Goal: Transaction & Acquisition: Subscribe to service/newsletter

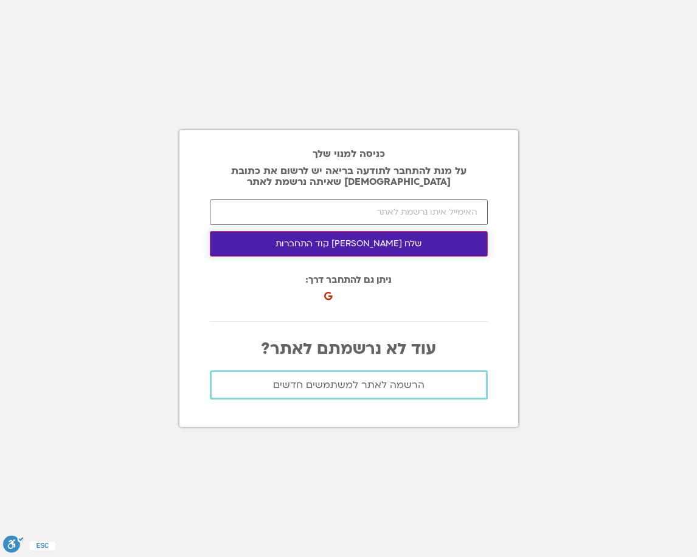
drag, startPoint x: 361, startPoint y: 247, endPoint x: 449, endPoint y: 36, distance: 228.8
click at [360, 247] on button "שלח לי קוד התחברות" at bounding box center [349, 244] width 278 height 26
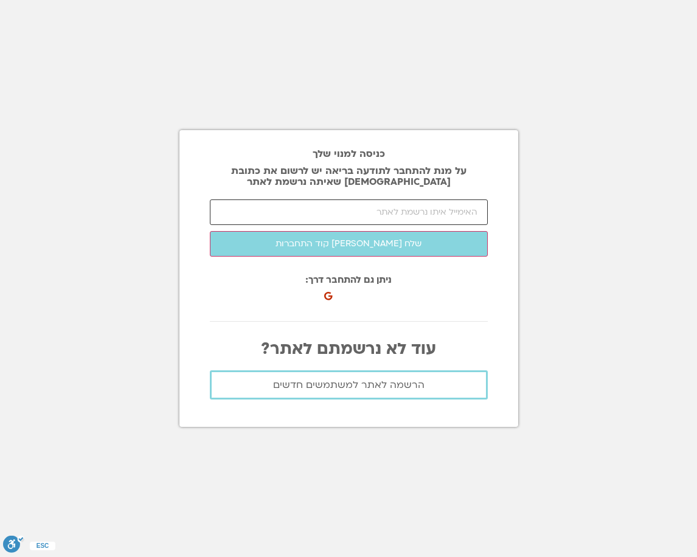
click at [414, 212] on input "email" at bounding box center [349, 213] width 278 height 26
type input "ע"
type input "5"
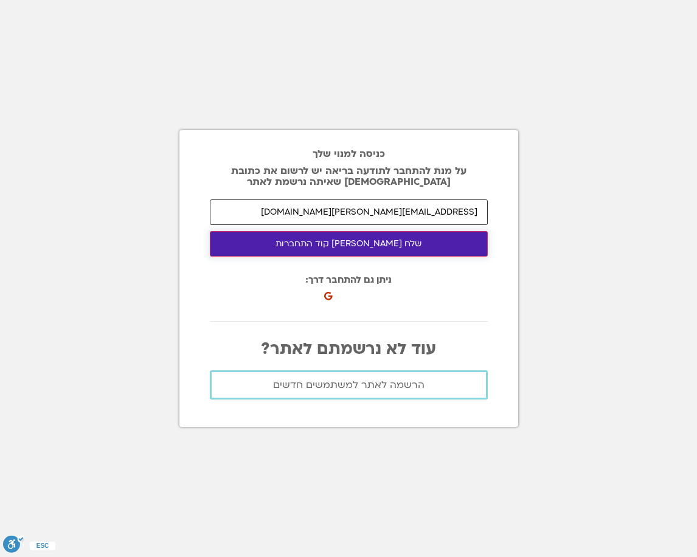
type input "galia@arnons.com"
click at [399, 246] on button "שלח לי קוד התחברות" at bounding box center [349, 244] width 278 height 26
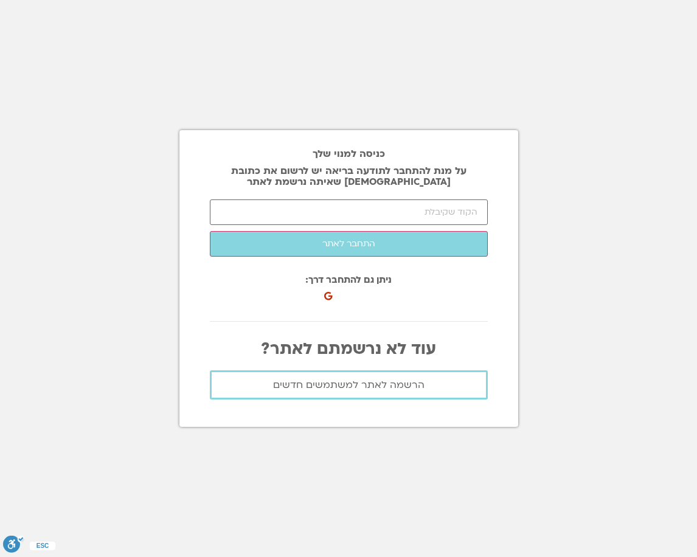
click at [556, 251] on section "כניסה למנוי שלך על מנת להתחבר לתודעה בריאה יש לרשום את כתובת האיימל שאיתה נרשמת…" at bounding box center [348, 278] width 697 height 557
click at [445, 217] on input "number" at bounding box center [349, 213] width 278 height 26
click at [565, 292] on section "כניסה למנוי שלך על מנת להתחבר לתודעה בריאה יש לרשום את כתובת האיימל שאיתה נרשמת…" at bounding box center [348, 278] width 697 height 557
click at [396, 217] on input "number" at bounding box center [349, 213] width 278 height 26
click button "שלח לי קוד התחברות" at bounding box center [0, 0] width 0 height 0
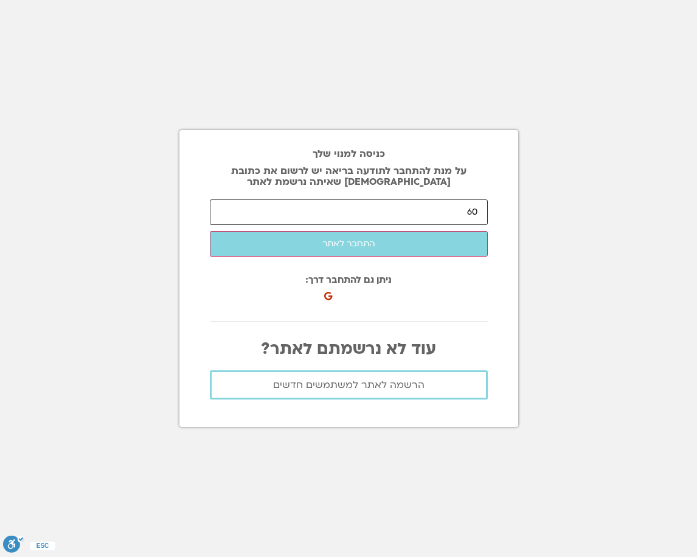
type input "6"
click at [581, 403] on section "כניסה למנוי שלך על מנת להתחבר לתודעה בריאה יש לרשום את כתובת האיימל שאיתה נרשמת…" at bounding box center [348, 278] width 697 height 557
click at [428, 213] on input "606" at bounding box center [349, 213] width 278 height 26
click at [477, 211] on input "606" at bounding box center [349, 213] width 278 height 26
type input "6"
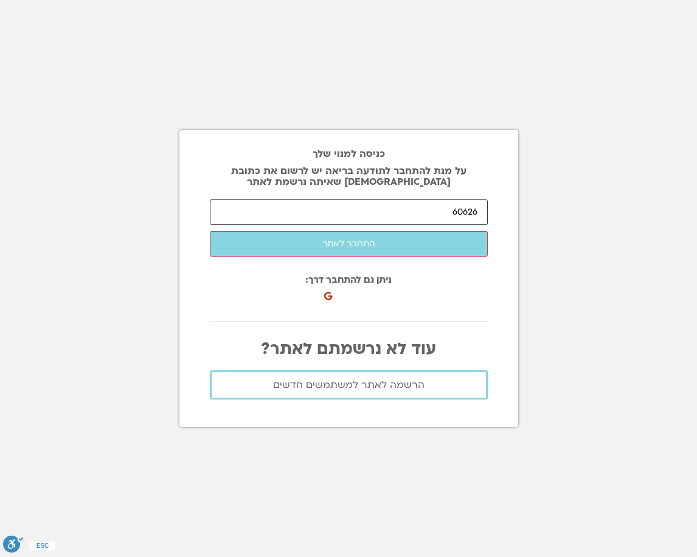
type input "60626"
click button "שלח לי קוד התחברות" at bounding box center [0, 0] width 0 height 0
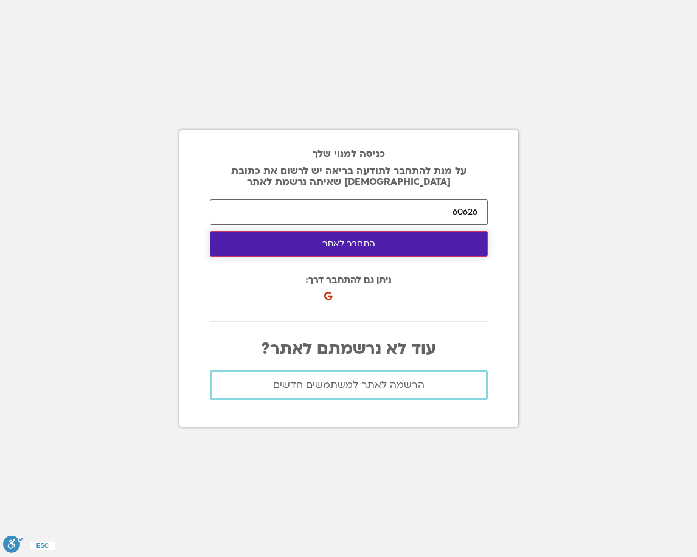
click at [477, 242] on button "התחבר לאתר" at bounding box center [349, 244] width 278 height 26
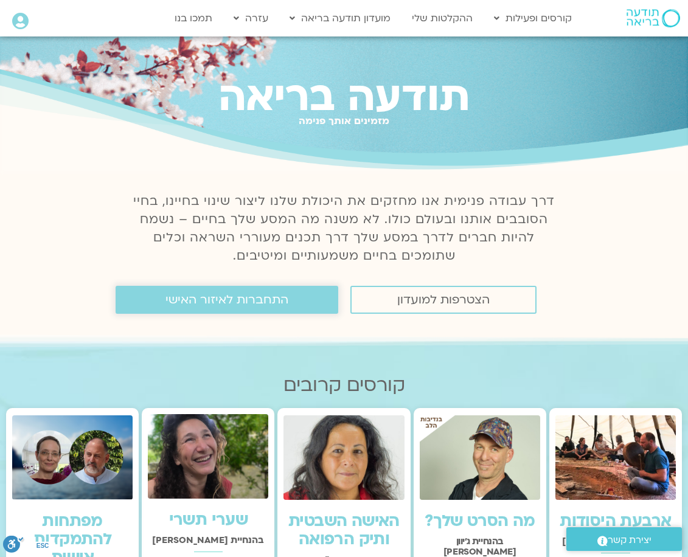
click at [275, 301] on span "התחברות לאיזור האישי" at bounding box center [227, 299] width 123 height 13
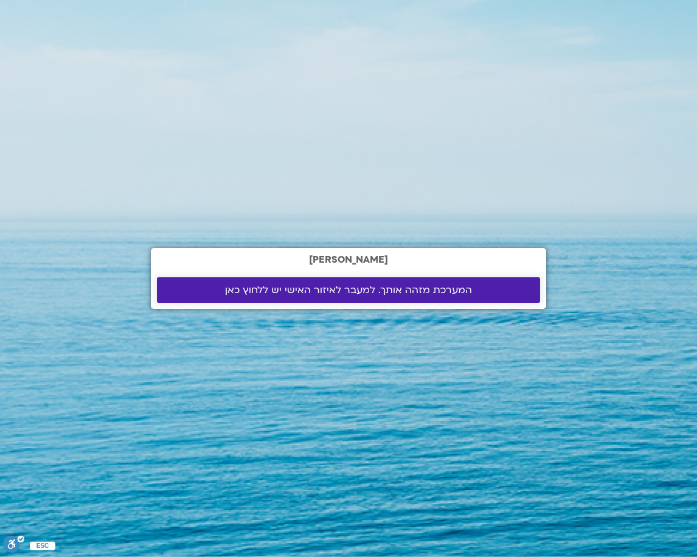
click at [239, 288] on span "המערכת מזהה אותך. למעבר לאיזור האישי יש ללחוץ כאן" at bounding box center [348, 290] width 247 height 11
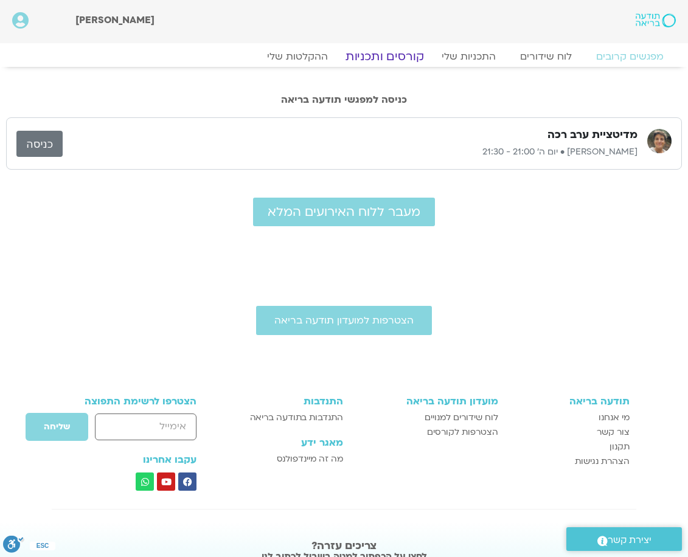
click at [402, 55] on link "קורסים ותכניות" at bounding box center [384, 56] width 107 height 15
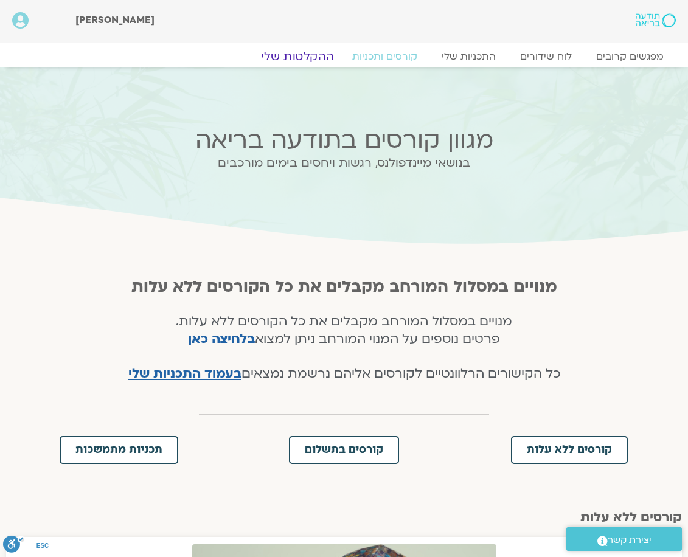
click at [319, 53] on link "ההקלטות שלי" at bounding box center [297, 56] width 102 height 15
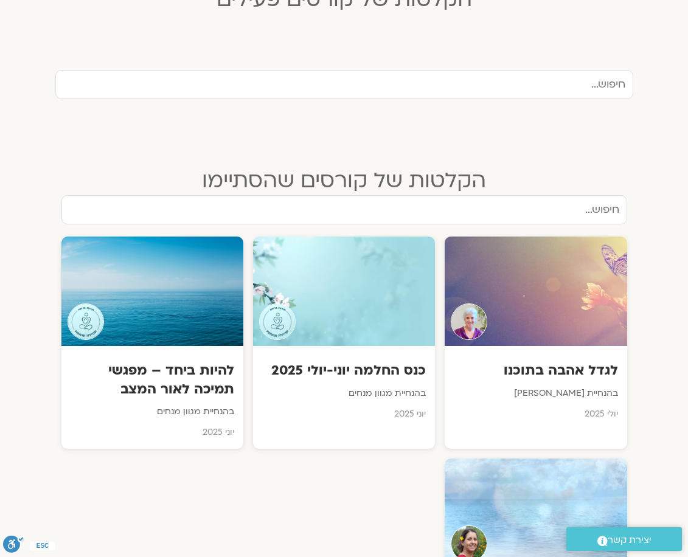
scroll to position [346, 0]
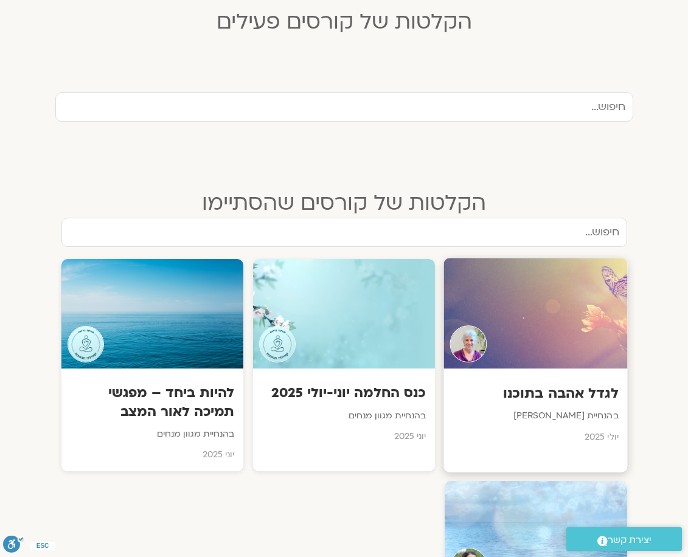
click at [551, 310] on div at bounding box center [536, 314] width 184 height 111
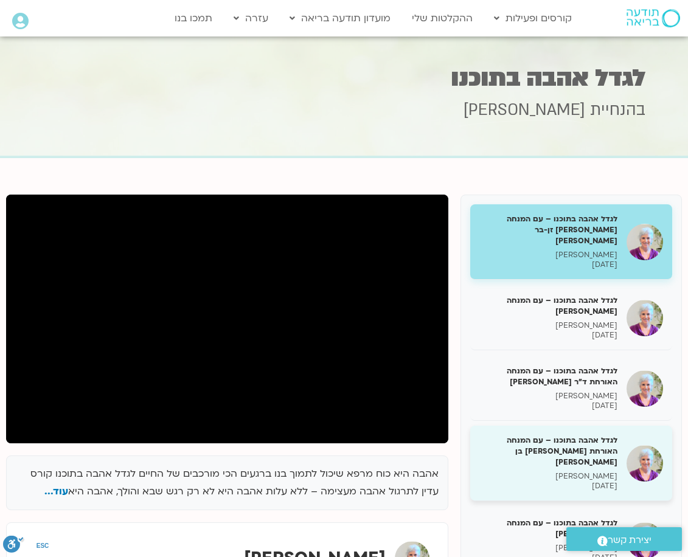
click at [650, 450] on img at bounding box center [645, 463] width 37 height 37
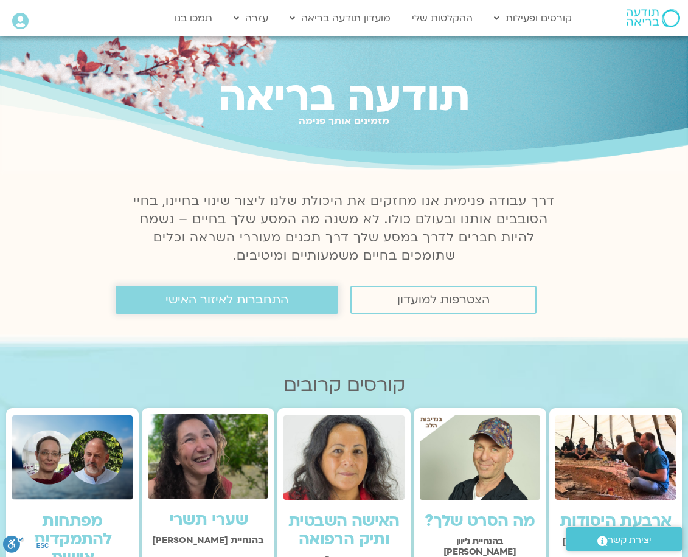
click at [277, 303] on span "התחברות לאיזור האישי" at bounding box center [227, 299] width 123 height 13
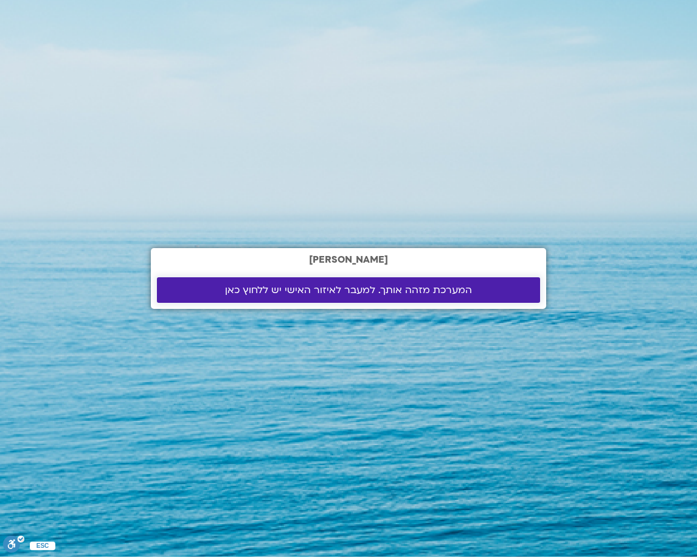
click at [233, 287] on span "המערכת מזהה אותך. למעבר לאיזור האישי יש ללחוץ כאן" at bounding box center [348, 290] width 247 height 11
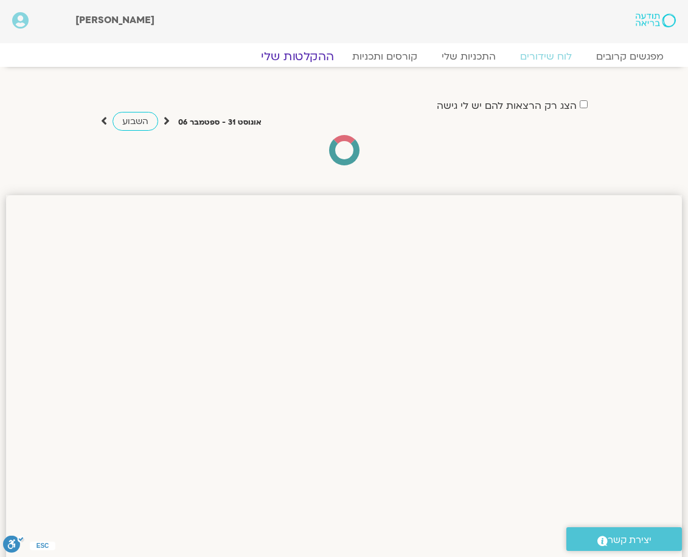
click at [304, 59] on link "ההקלטות שלי" at bounding box center [297, 56] width 102 height 15
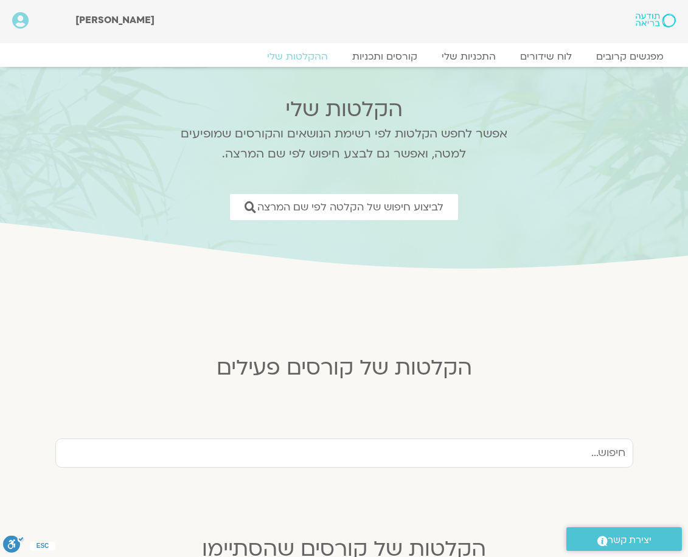
scroll to position [487, 0]
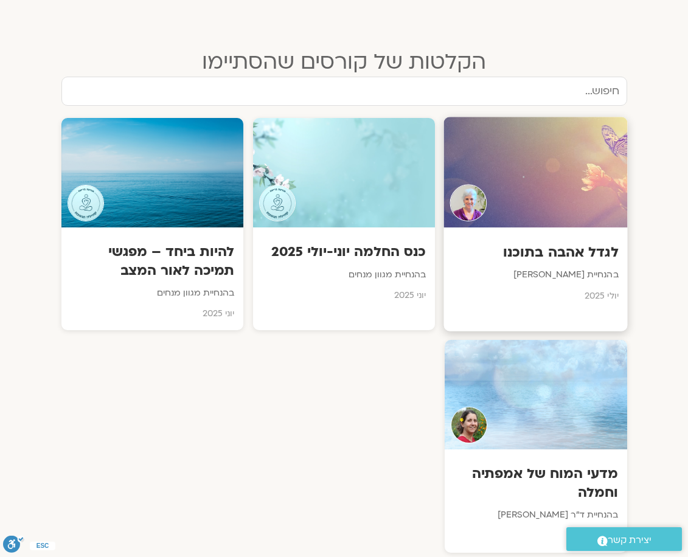
click at [567, 178] on div at bounding box center [536, 172] width 184 height 111
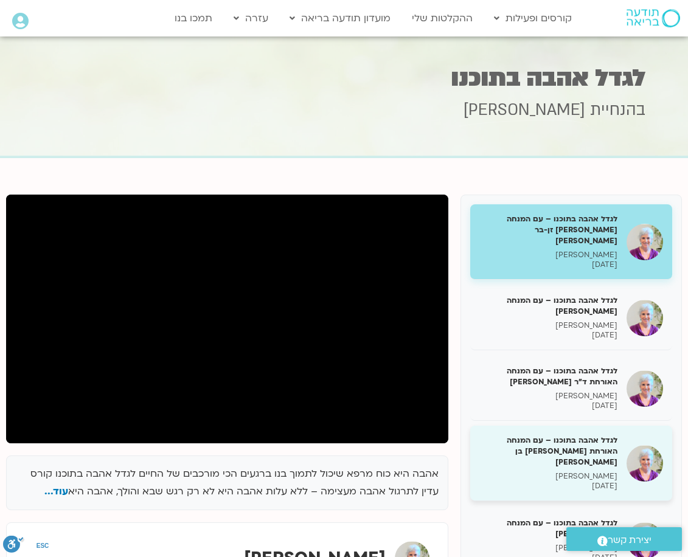
click at [615, 447] on div "לגדל אהבה בתוכנו – עם המנחה האורחת שאנייה כהן בן חיים סנדיה בר קמה 04/08/2025" at bounding box center [549, 463] width 138 height 57
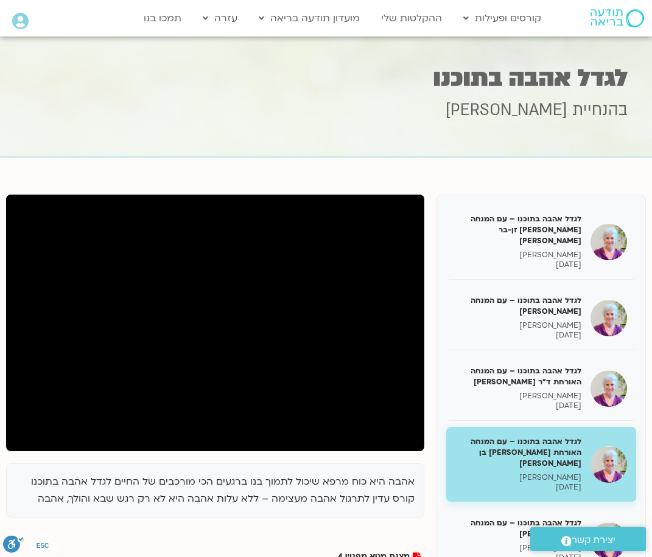
click at [362, 518] on div "אהבה היא כוח מרפא שיכול לתמוך בנו ברגעים הכי מורכבים של החיים לגדל אהבה בתוכנו …" at bounding box center [215, 502] width 418 height 76
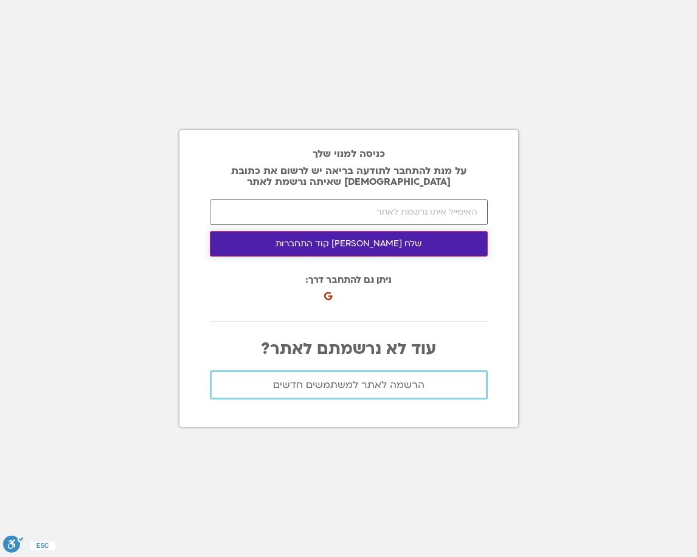
drag, startPoint x: 352, startPoint y: 248, endPoint x: 460, endPoint y: 40, distance: 235.1
click at [352, 248] on button "שלח [PERSON_NAME] קוד התחברות" at bounding box center [349, 244] width 278 height 26
drag, startPoint x: 350, startPoint y: 245, endPoint x: 447, endPoint y: 35, distance: 231.2
click at [350, 245] on button "שלח לי קוד התחברות" at bounding box center [349, 244] width 278 height 26
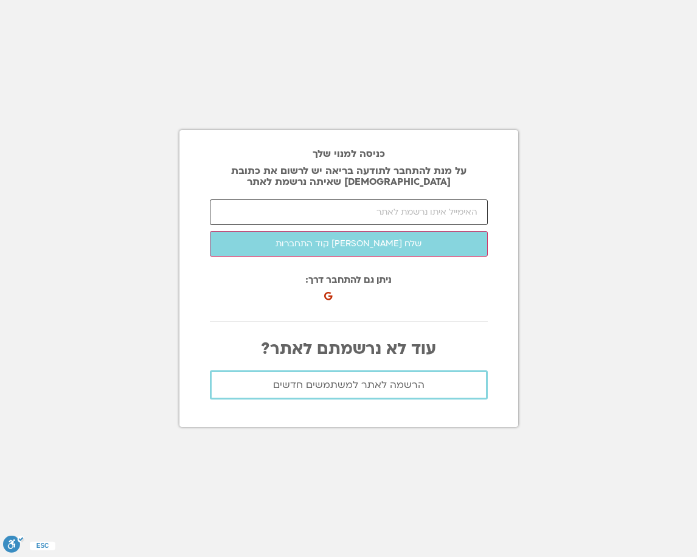
click at [450, 217] on input "email" at bounding box center [349, 213] width 278 height 26
type input "ע"
type input "5"
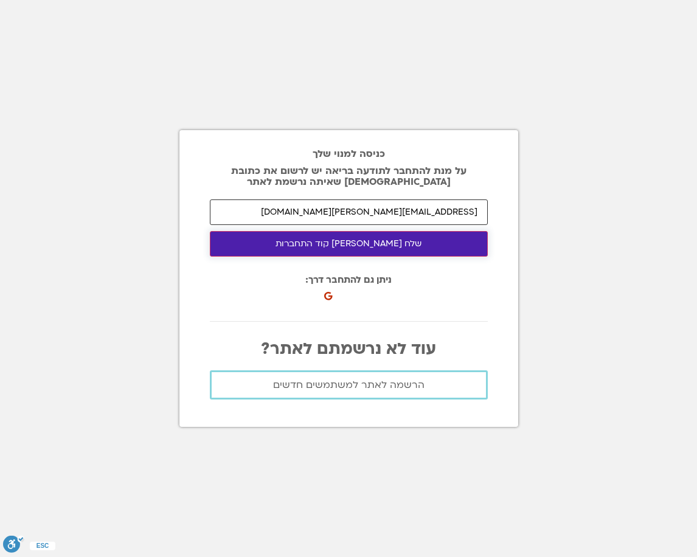
type input "galia@arnons.com"
click at [465, 239] on button "שלח לי קוד התחברות" at bounding box center [349, 244] width 278 height 26
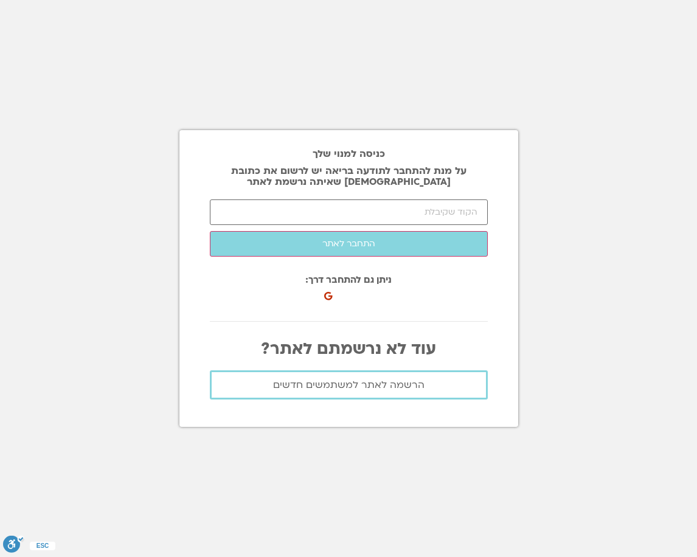
click at [422, 99] on div "כניסה למנוי שלך על מנת להתחבר לתודעה בריאה יש לרשום את כתובת האיימל שאיתה נרשמת…" at bounding box center [349, 278] width 339 height 557
click at [373, 203] on input "number" at bounding box center [349, 213] width 278 height 26
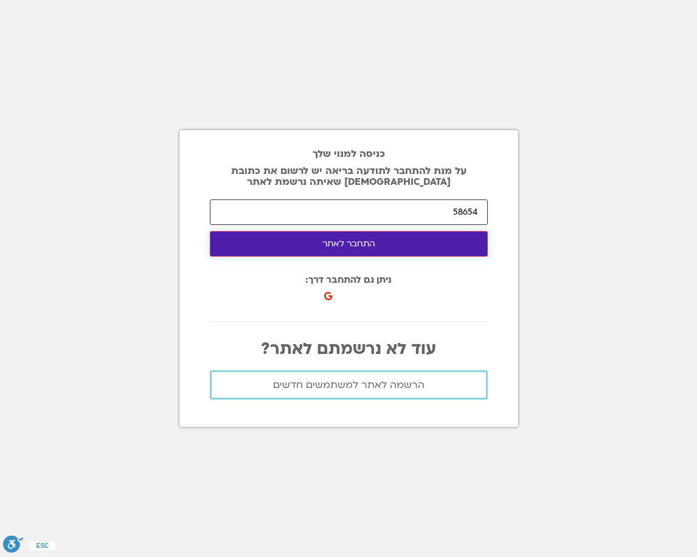
type input "58654"
click at [331, 243] on button "התחבר לאתר" at bounding box center [349, 244] width 278 height 26
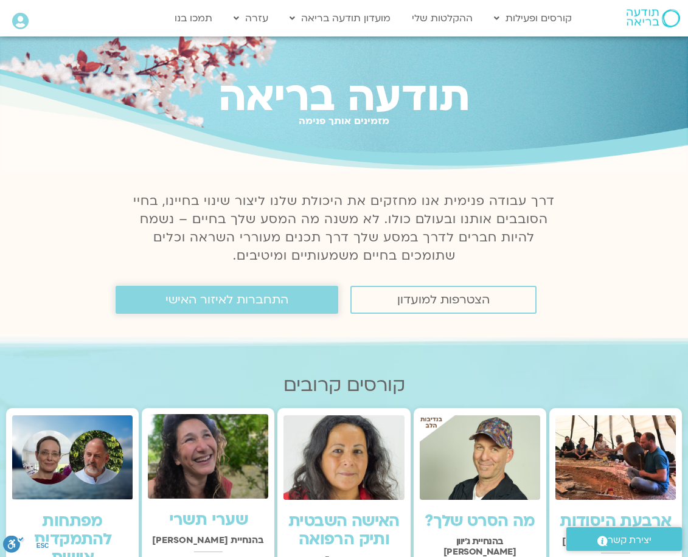
click at [279, 301] on span "התחברות לאיזור האישי" at bounding box center [227, 299] width 123 height 13
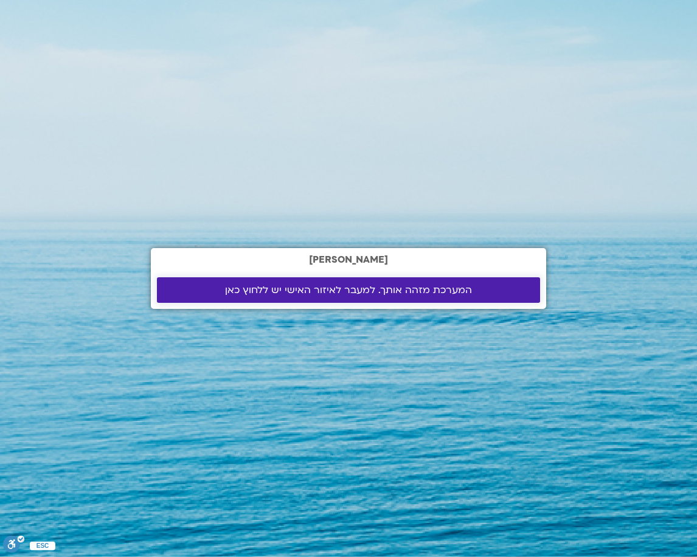
click at [235, 289] on span "המערכת מזהה אותך. למעבר לאיזור האישי יש ללחוץ כאן" at bounding box center [348, 290] width 247 height 11
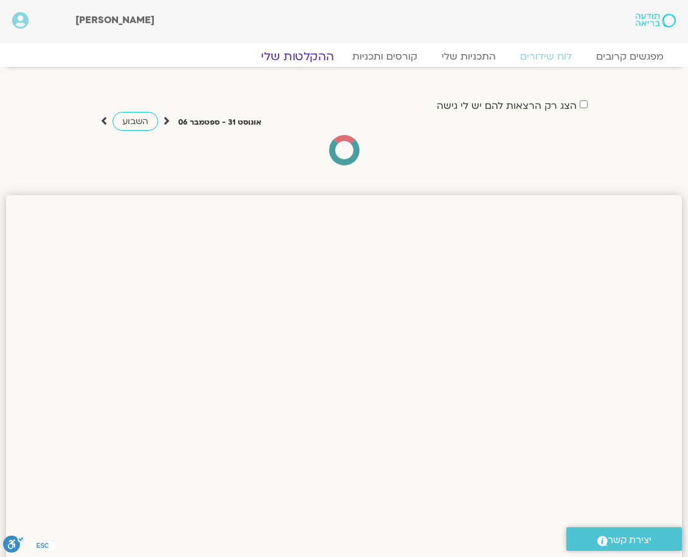
click at [314, 57] on link "ההקלטות שלי" at bounding box center [297, 56] width 102 height 15
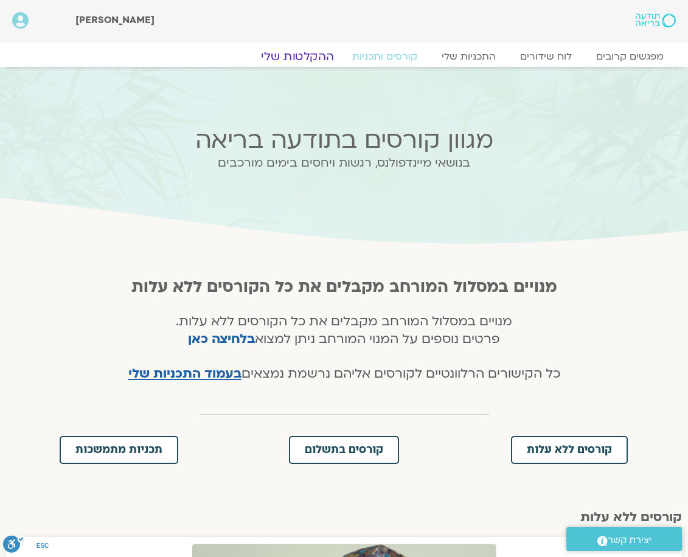
click at [282, 53] on link "ההקלטות שלי" at bounding box center [297, 56] width 102 height 15
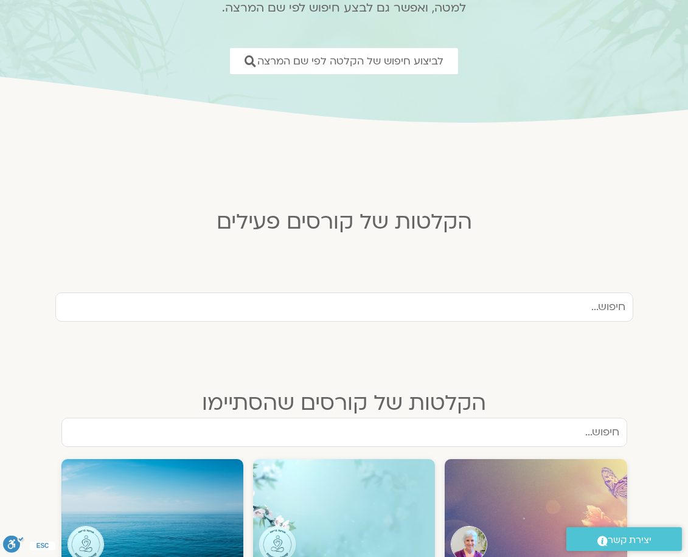
scroll to position [170, 0]
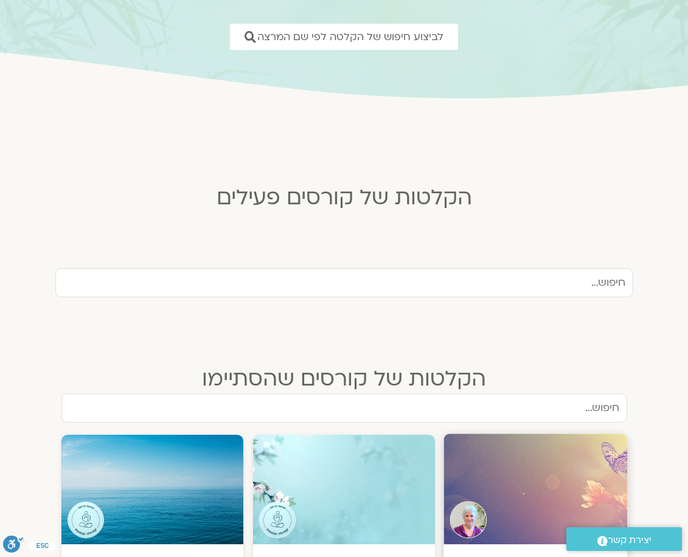
click at [507, 500] on div at bounding box center [536, 489] width 184 height 111
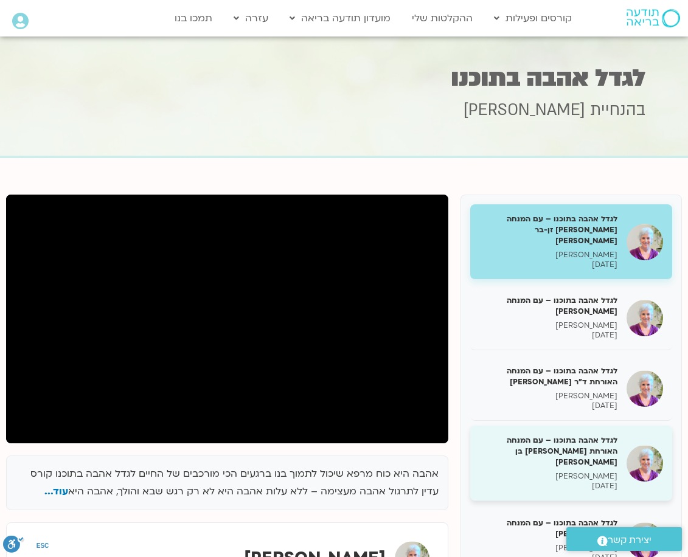
click at [647, 445] on img at bounding box center [645, 463] width 37 height 37
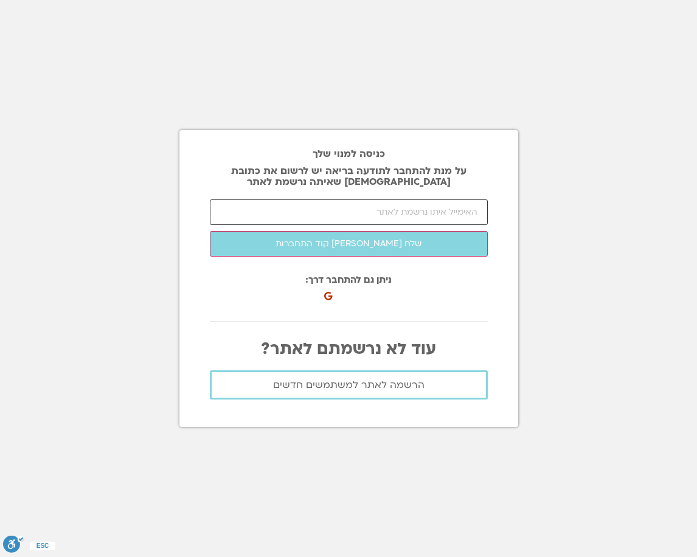
click at [395, 215] on input "email" at bounding box center [349, 213] width 278 height 26
type input "ע"
type input "5"
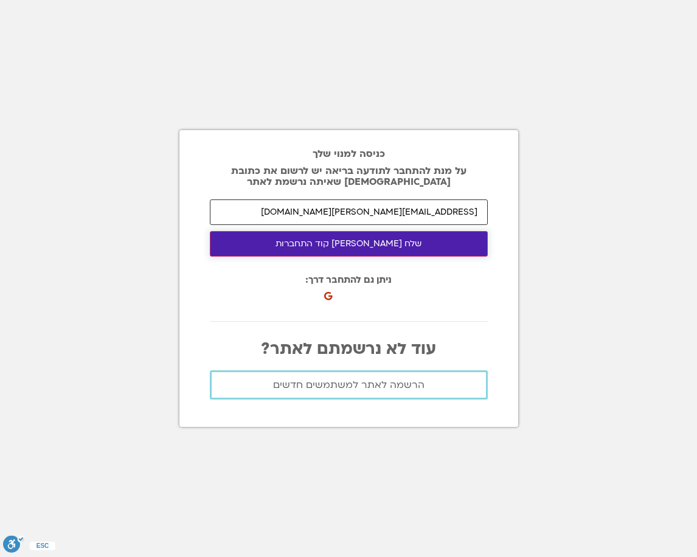
type input "galia@arnons.com"
click at [448, 251] on button "שלח לי קוד התחברות" at bounding box center [349, 244] width 278 height 26
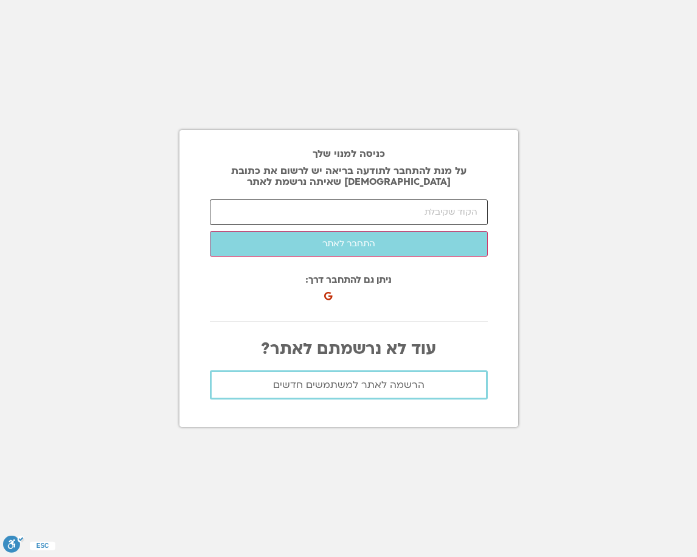
click at [384, 207] on input "number" at bounding box center [349, 213] width 278 height 26
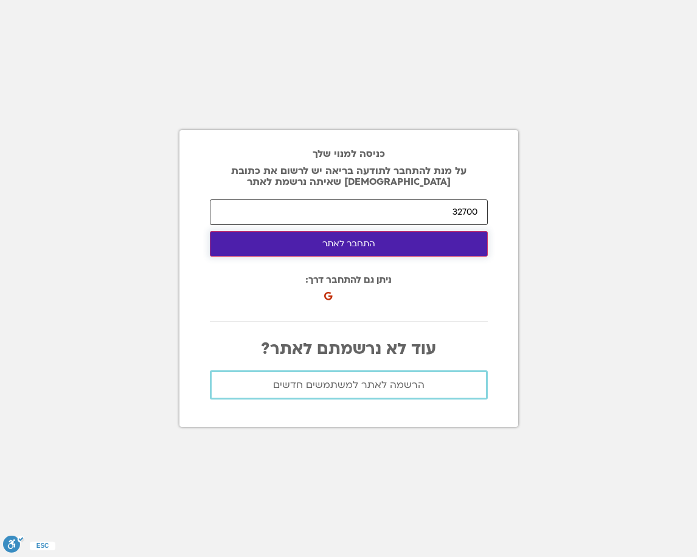
type input "32700"
click at [371, 243] on button "התחבר לאתר" at bounding box center [349, 244] width 278 height 26
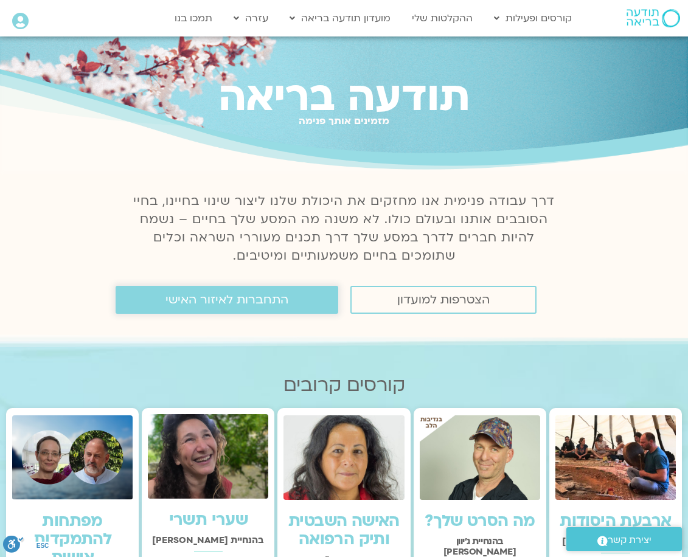
click at [277, 302] on span "התחברות לאיזור האישי" at bounding box center [227, 299] width 123 height 13
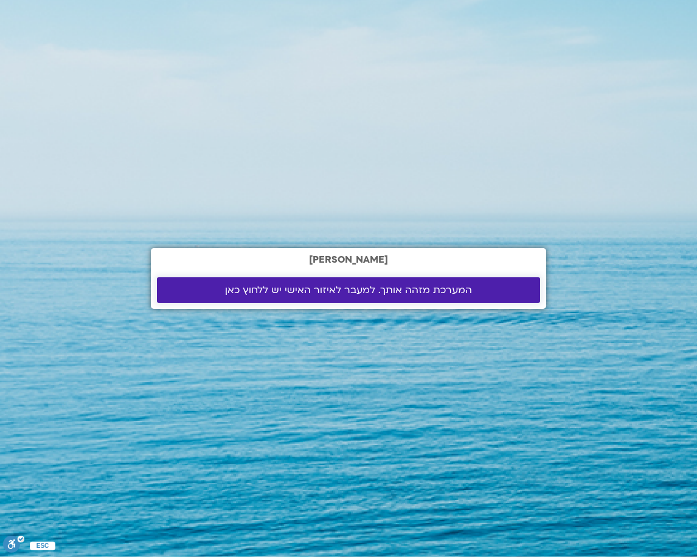
click at [233, 291] on span "המערכת מזהה אותך. למעבר לאיזור האישי יש ללחוץ כאן" at bounding box center [348, 290] width 247 height 11
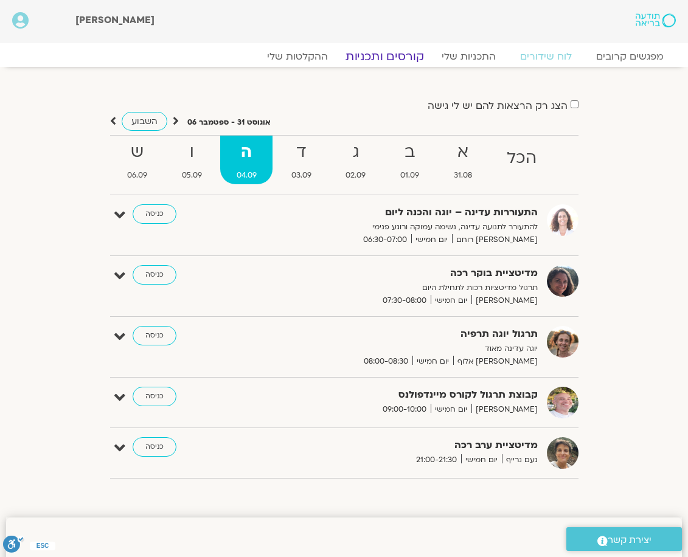
click at [399, 58] on link "קורסים ותכניות" at bounding box center [384, 56] width 107 height 15
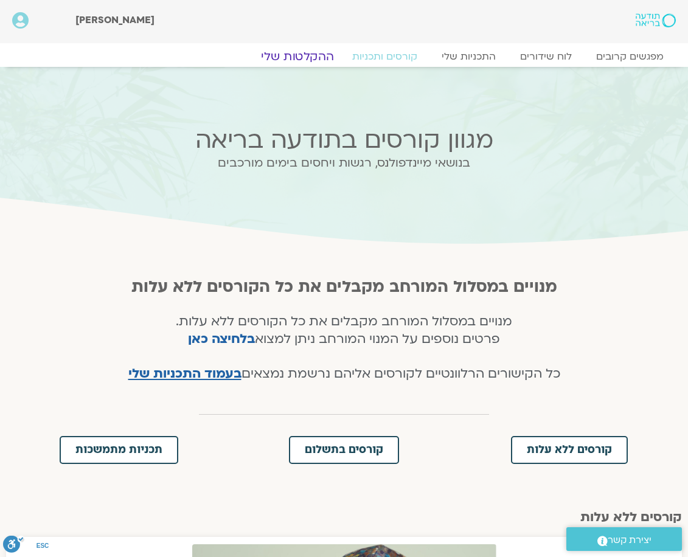
click at [323, 58] on link "ההקלטות שלי" at bounding box center [297, 56] width 102 height 15
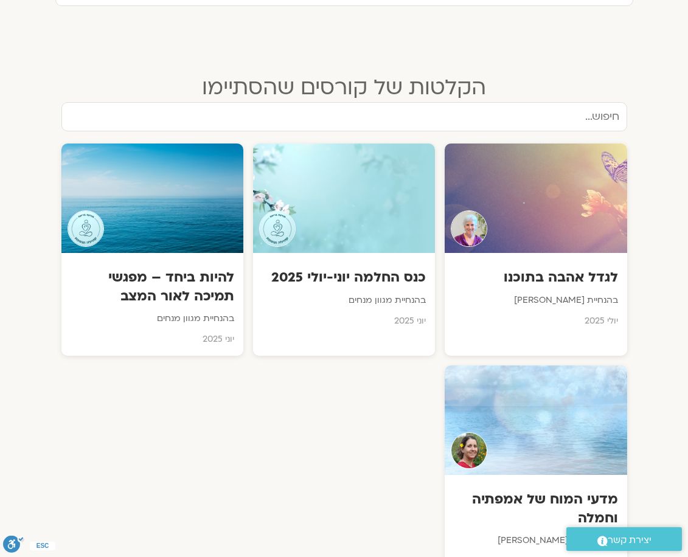
scroll to position [436, 0]
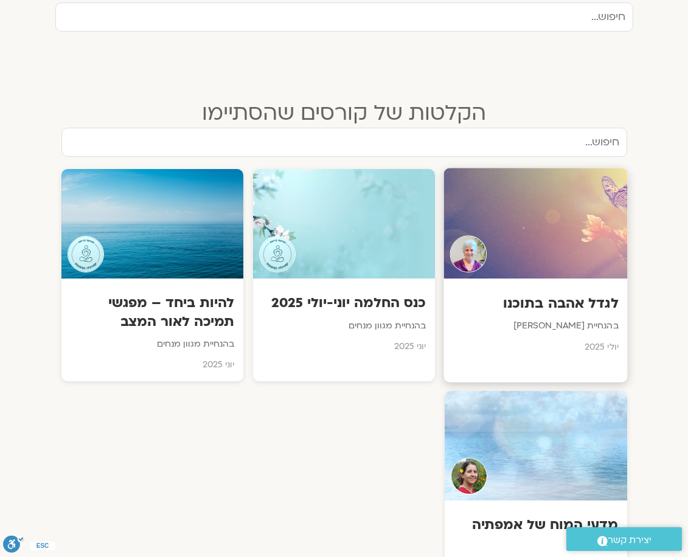
click at [543, 265] on div at bounding box center [536, 224] width 184 height 111
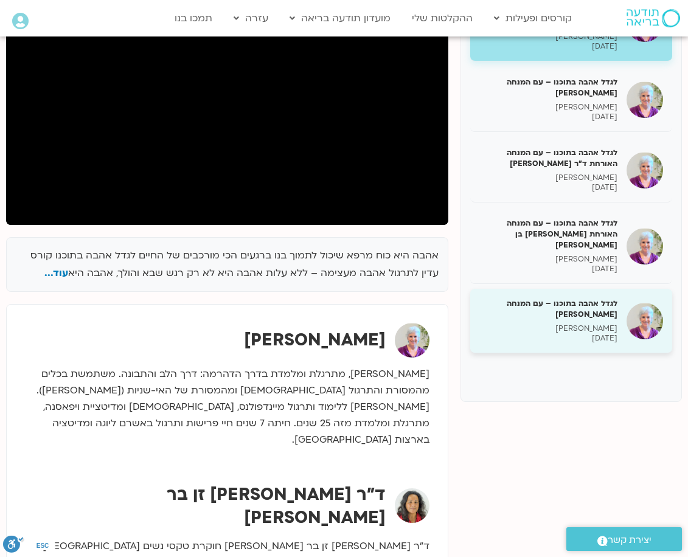
click at [606, 324] on p "[PERSON_NAME]" at bounding box center [549, 329] width 138 height 10
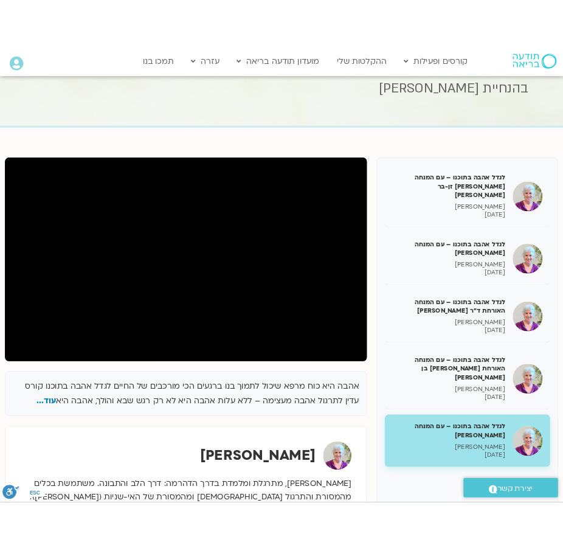
scroll to position [49, 0]
